Goal: Information Seeking & Learning: Check status

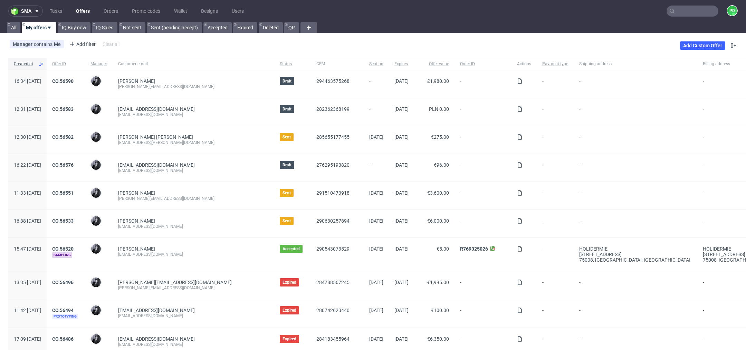
click at [692, 12] on input "text" at bounding box center [693, 11] width 52 height 11
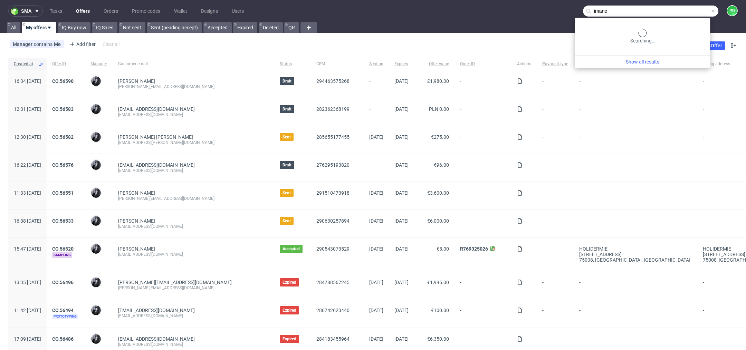
type input "imane"
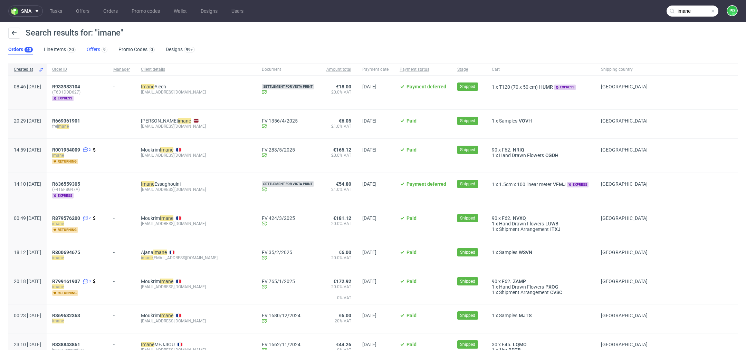
click at [97, 49] on link "Offers 9" at bounding box center [97, 49] width 21 height 11
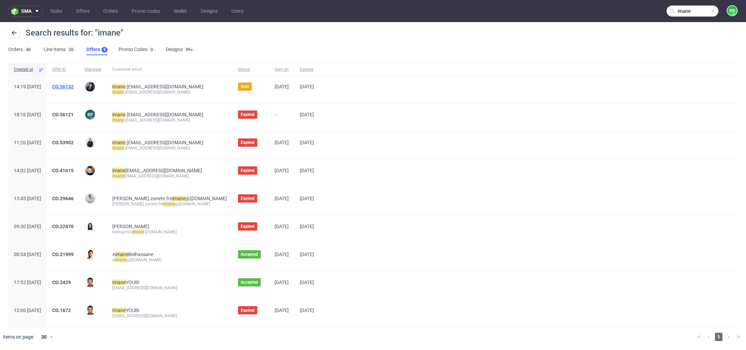
click at [74, 86] on link "CO.56132" at bounding box center [62, 87] width 21 height 6
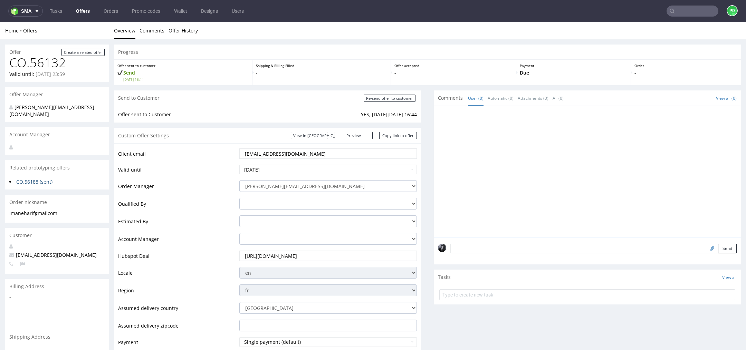
click at [36, 179] on link "CO.56188 (sent)" at bounding box center [34, 182] width 36 height 7
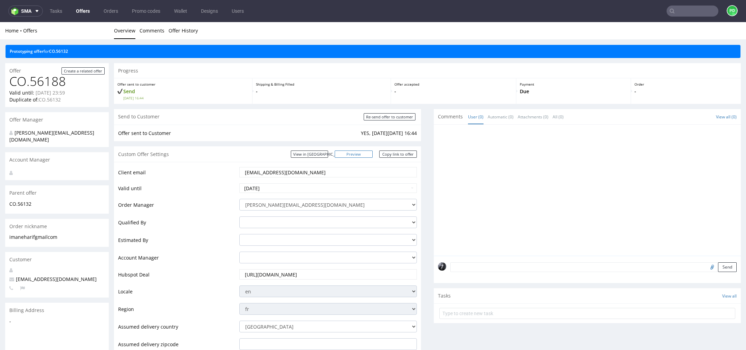
click at [360, 153] on link "Preview" at bounding box center [354, 154] width 38 height 7
click at [83, 12] on link "Offers" at bounding box center [83, 11] width 22 height 11
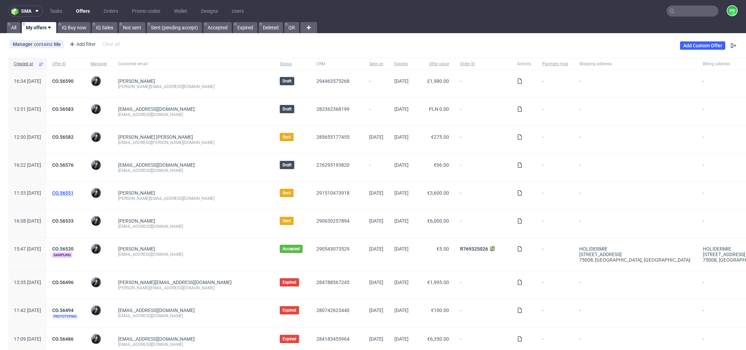
click at [74, 190] on link "CO.56551" at bounding box center [62, 193] width 21 height 6
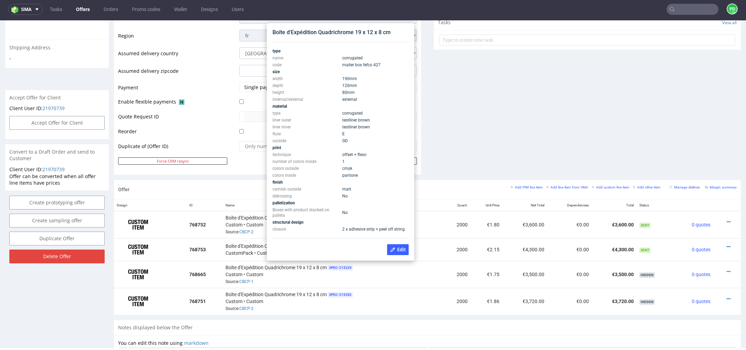
scroll to position [247, 0]
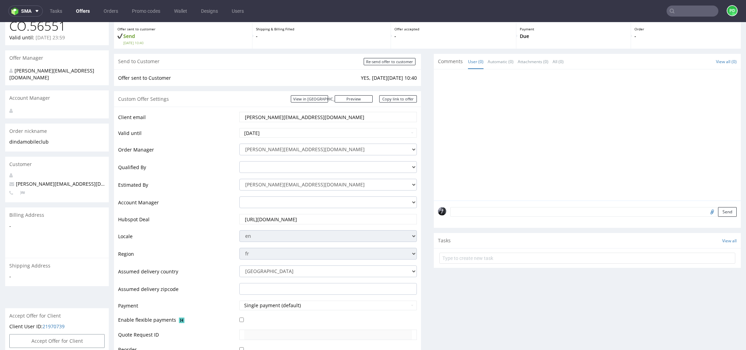
scroll to position [2, 0]
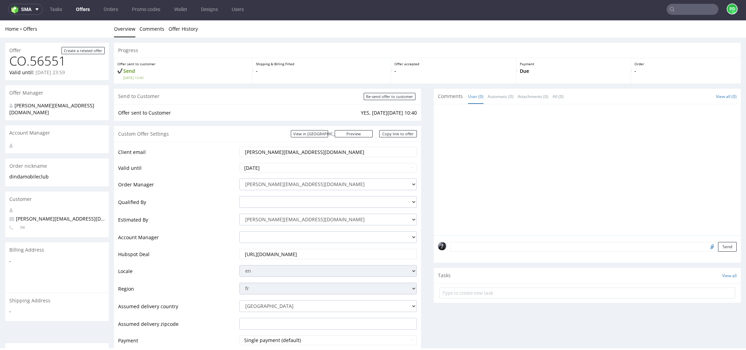
click at [74, 4] on ul "Tasks Offers Orders Promo codes Wallet Designs Users" at bounding box center [147, 9] width 208 height 11
click at [78, 6] on link "Offers" at bounding box center [83, 9] width 22 height 11
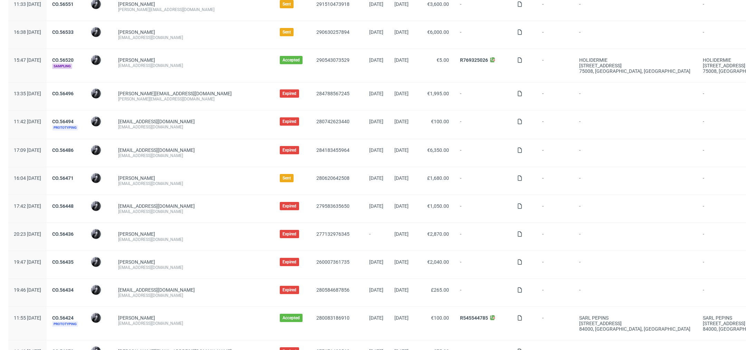
scroll to position [188, 0]
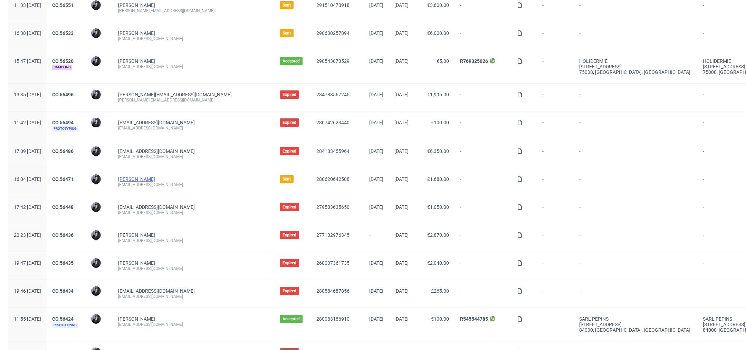
click at [155, 177] on link "[PERSON_NAME]" at bounding box center [136, 180] width 37 height 6
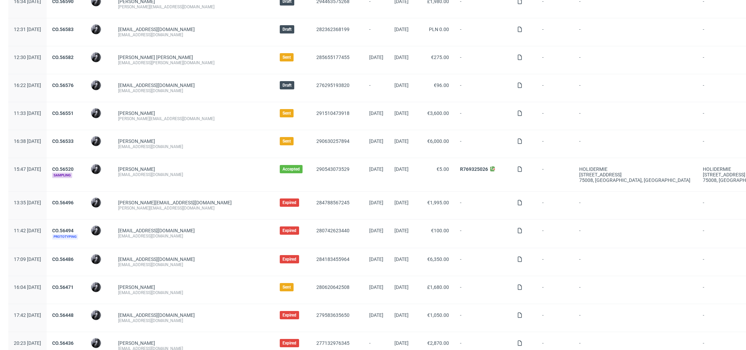
scroll to position [97, 0]
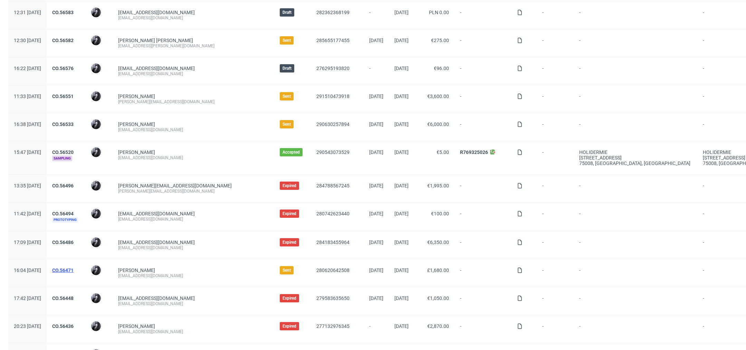
click at [74, 268] on link "CO.56471" at bounding box center [62, 271] width 21 height 6
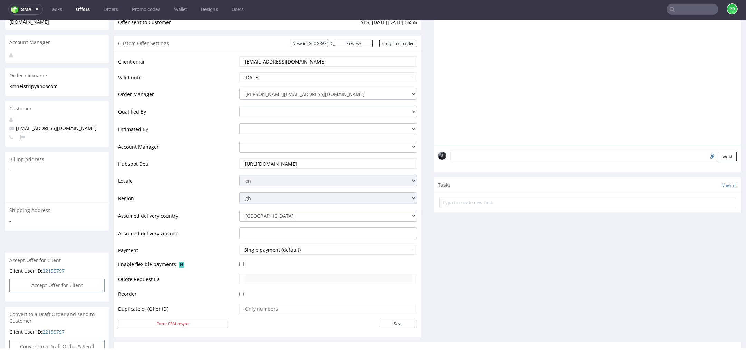
scroll to position [322, 0]
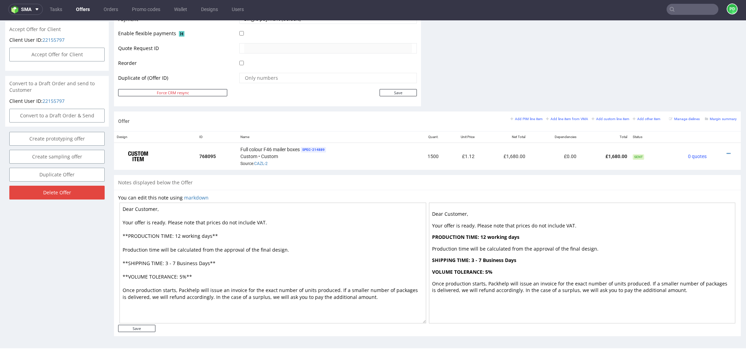
click at [81, 7] on link "Offers" at bounding box center [83, 9] width 22 height 11
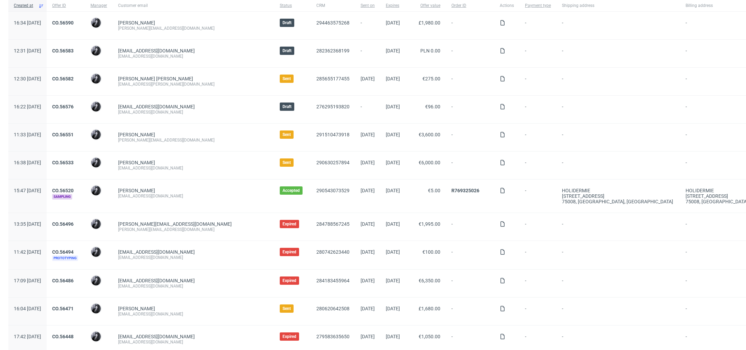
scroll to position [68, 0]
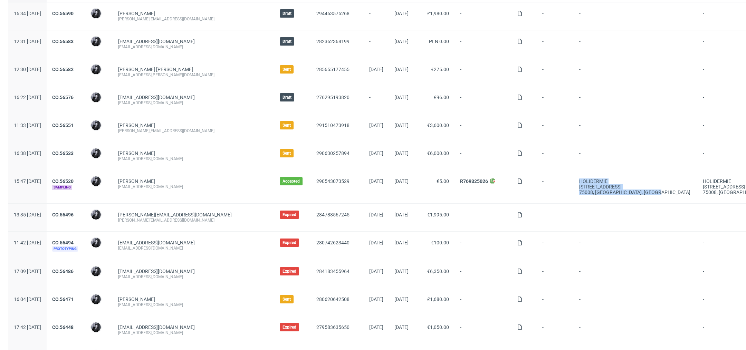
drag, startPoint x: 602, startPoint y: 193, endPoint x: 547, endPoint y: 180, distance: 56.5
click at [547, 180] on div "15:47 Mon 18.08.2025 CO.56520 Sampling Philippe Dubuy Fanny DUQUE info@holiderm…" at bounding box center [419, 187] width 823 height 34
copy div "HOLIDERMIE 21 RUE DE MARIGNAN 75008, PARIS , France"
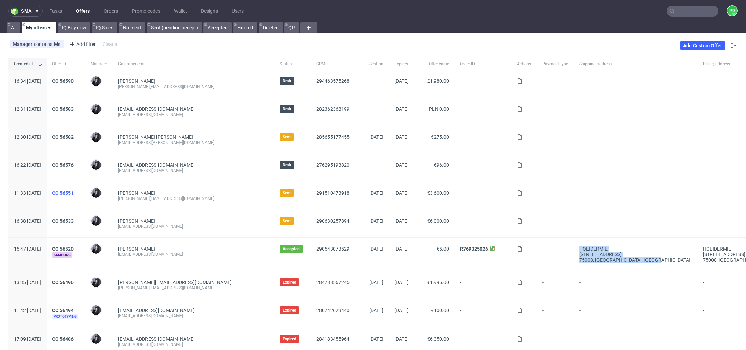
click at [74, 194] on link "CO.56551" at bounding box center [62, 193] width 21 height 6
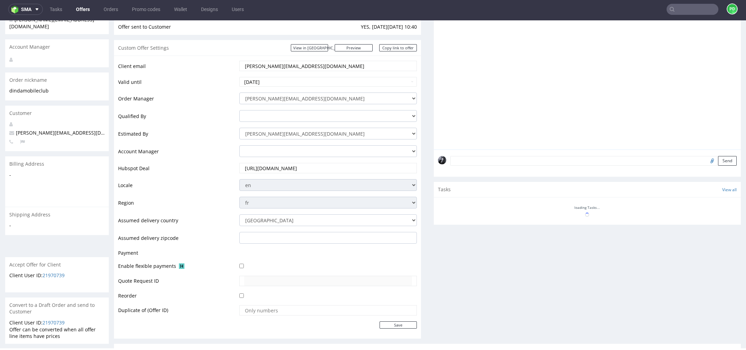
scroll to position [290, 0]
